Goal: Task Accomplishment & Management: Use online tool/utility

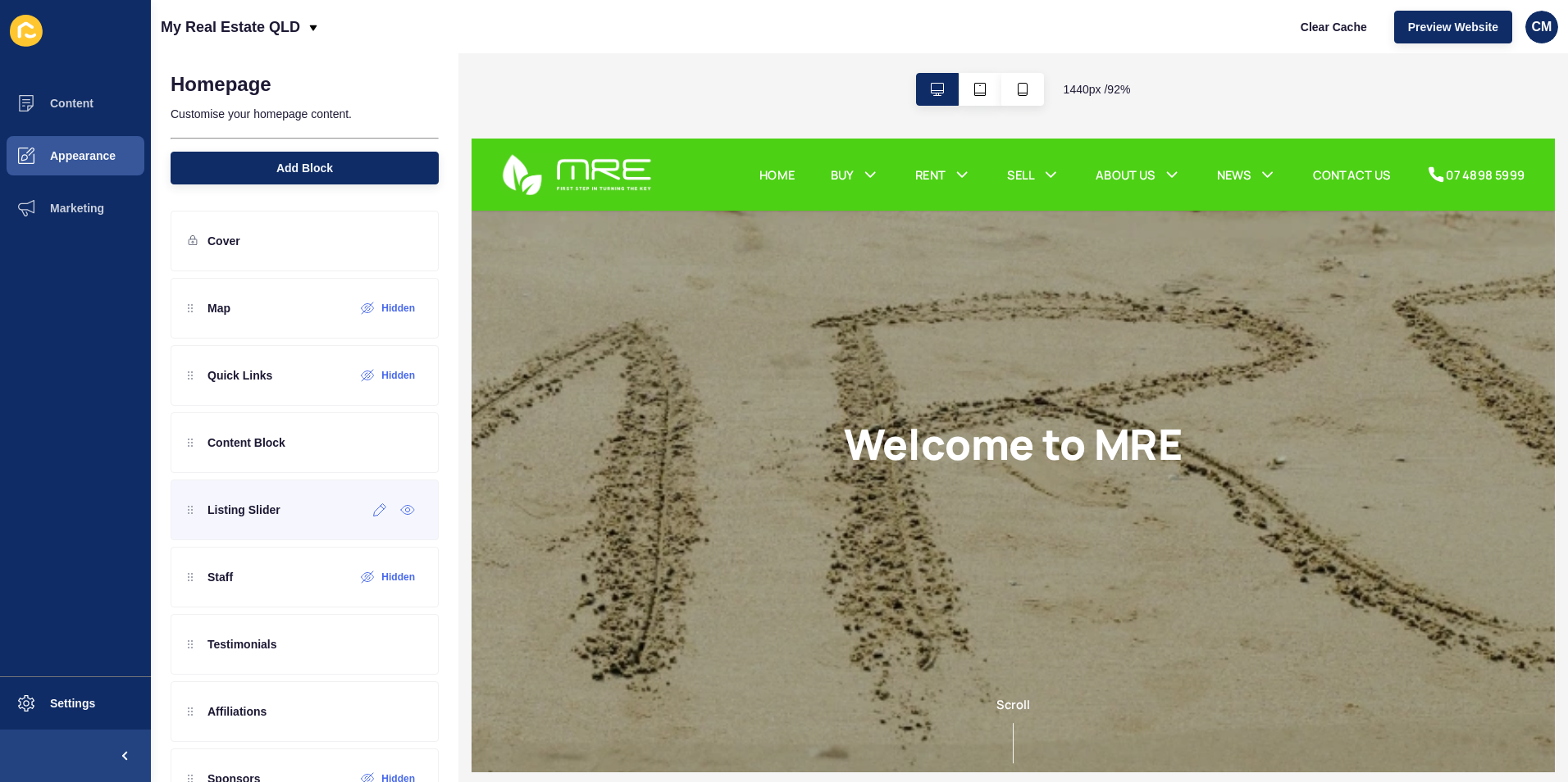
click at [278, 515] on p "Listing Slider" at bounding box center [243, 510] width 73 height 17
click at [287, 521] on div "Listing Slider" at bounding box center [304, 510] width 268 height 61
click at [288, 514] on div "Listing Slider" at bounding box center [304, 510] width 268 height 61
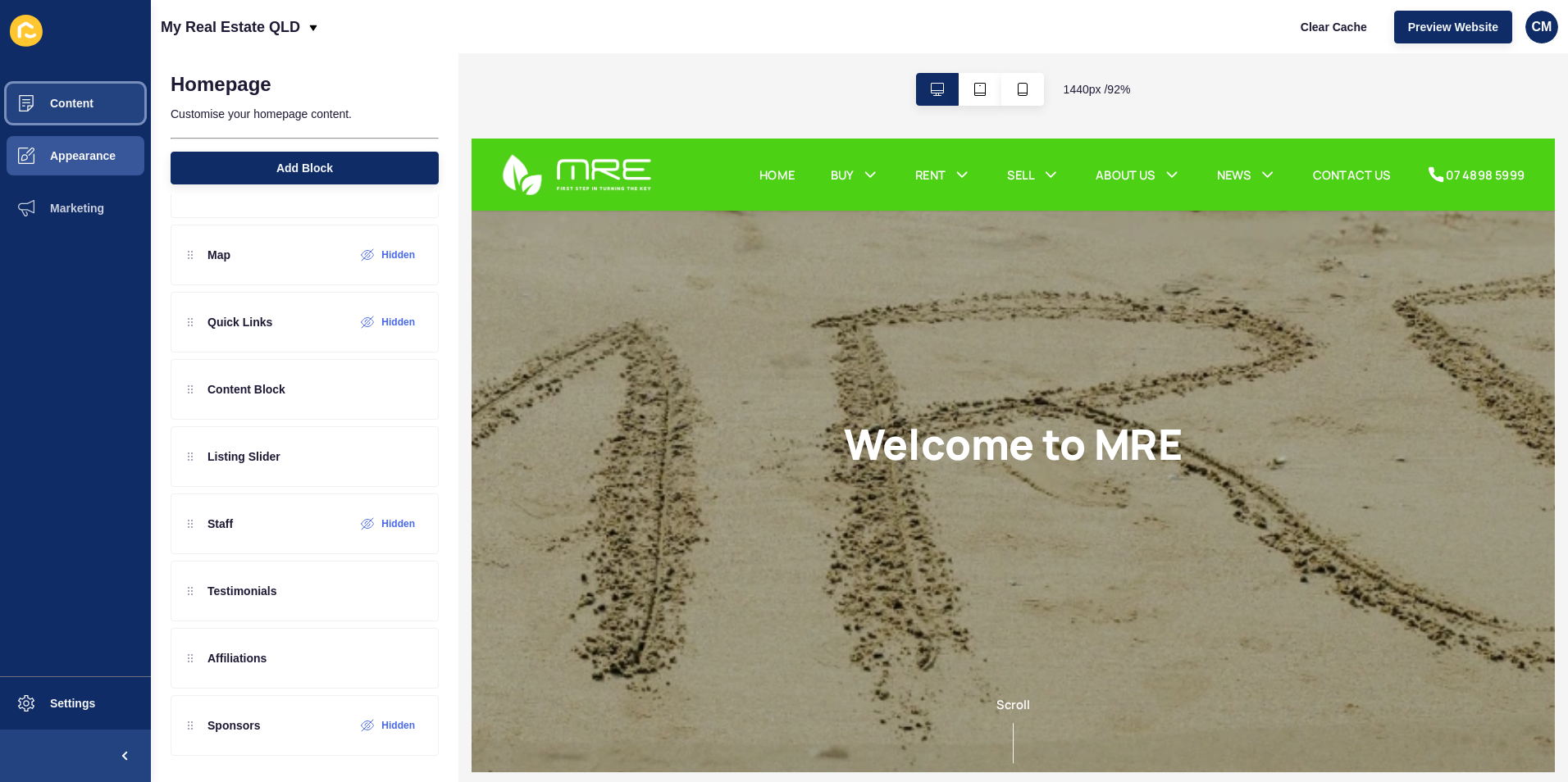
click at [73, 99] on span "Content" at bounding box center [45, 104] width 96 height 13
click at [627, 420] on div "Welcome to MRE" at bounding box center [1061, 484] width 1181 height 691
drag, startPoint x: 99, startPoint y: 94, endPoint x: 439, endPoint y: 179, distance: 350.5
click at [99, 94] on button "Content" at bounding box center [75, 103] width 151 height 53
drag, startPoint x: 782, startPoint y: 568, endPoint x: 780, endPoint y: 558, distance: 10.2
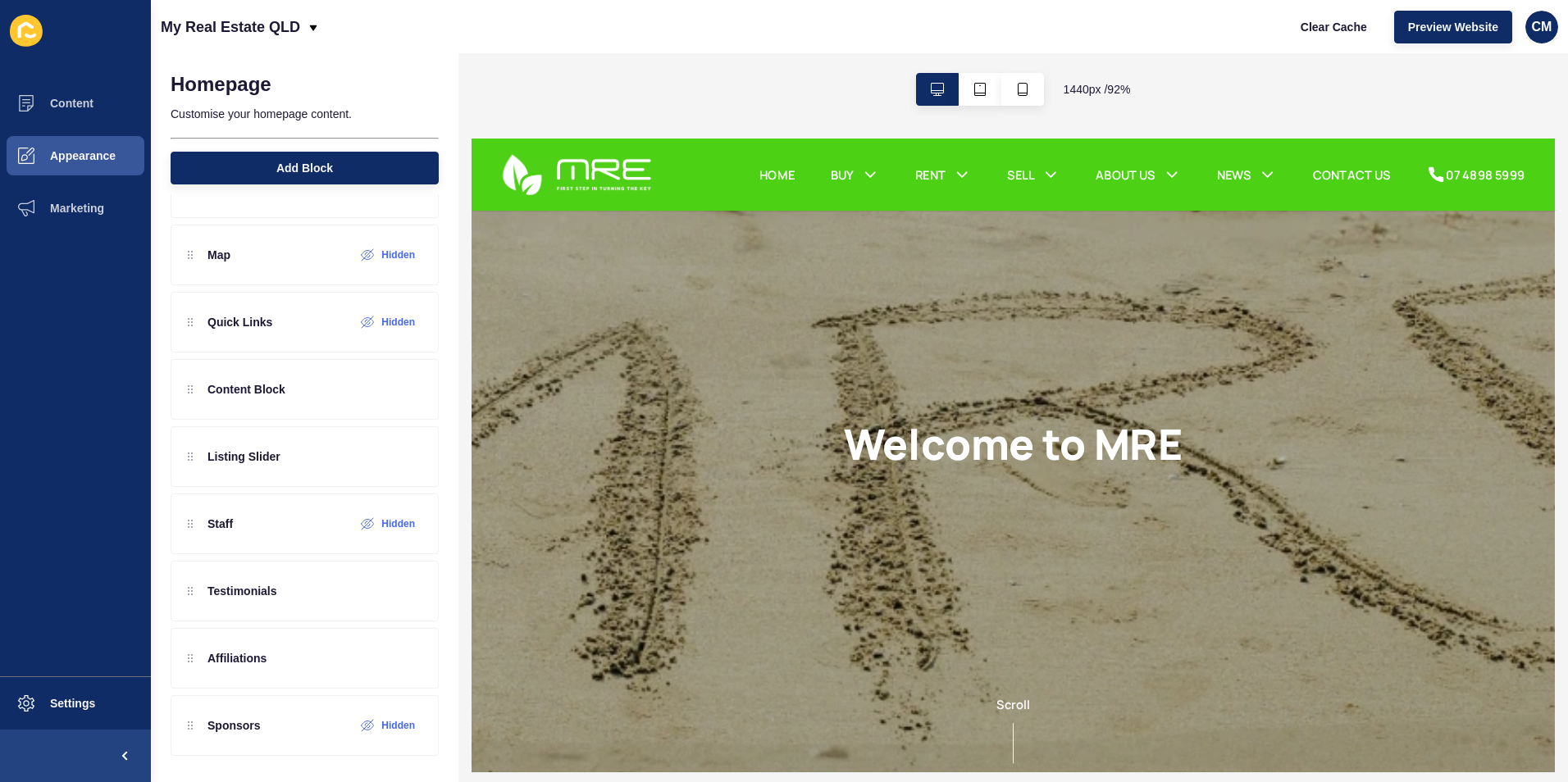
click at [781, 564] on div "Welcome to MRE" at bounding box center [1061, 484] width 1181 height 691
click at [1459, 30] on span "Preview Website" at bounding box center [1453, 28] width 90 height 17
